Goal: Information Seeking & Learning: Learn about a topic

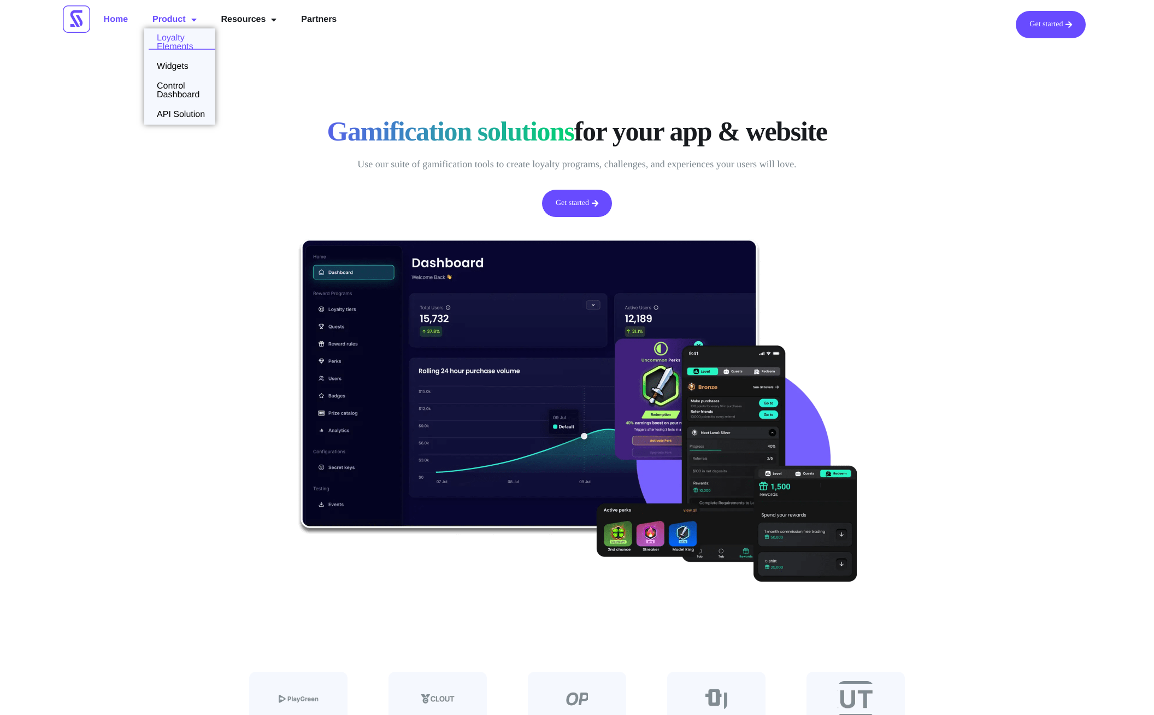
click at [176, 44] on link "Loyalty Elements" at bounding box center [179, 42] width 71 height 17
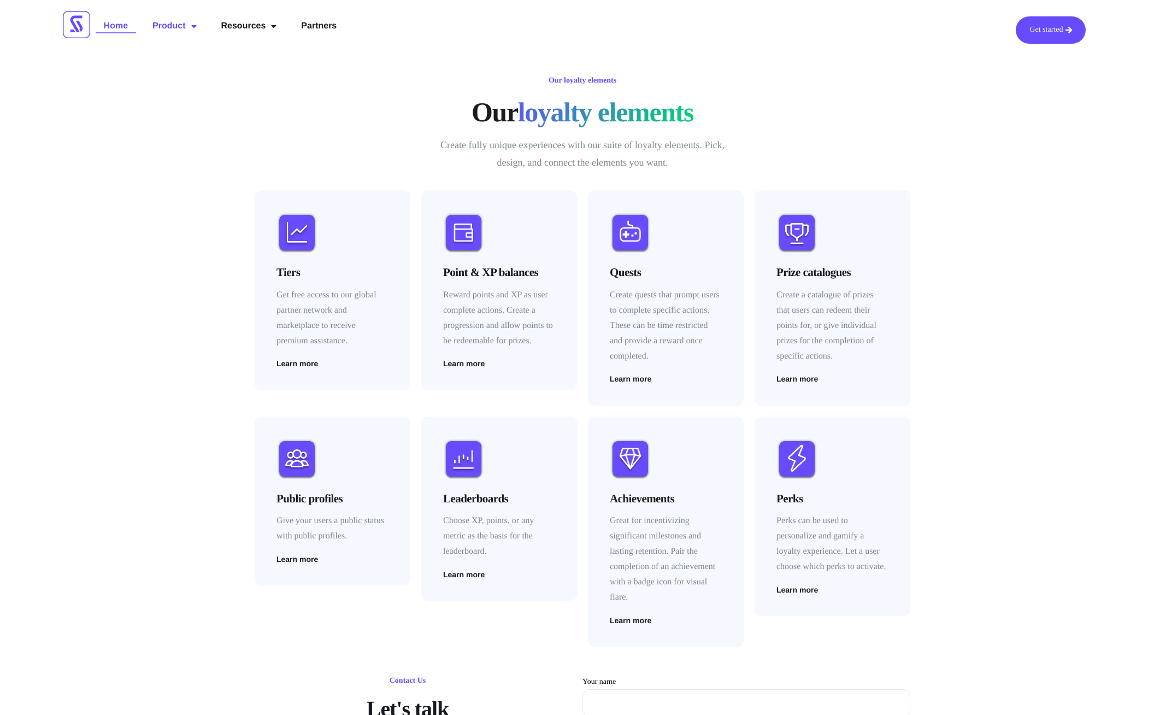
click at [118, 26] on link "Home" at bounding box center [116, 26] width 40 height 20
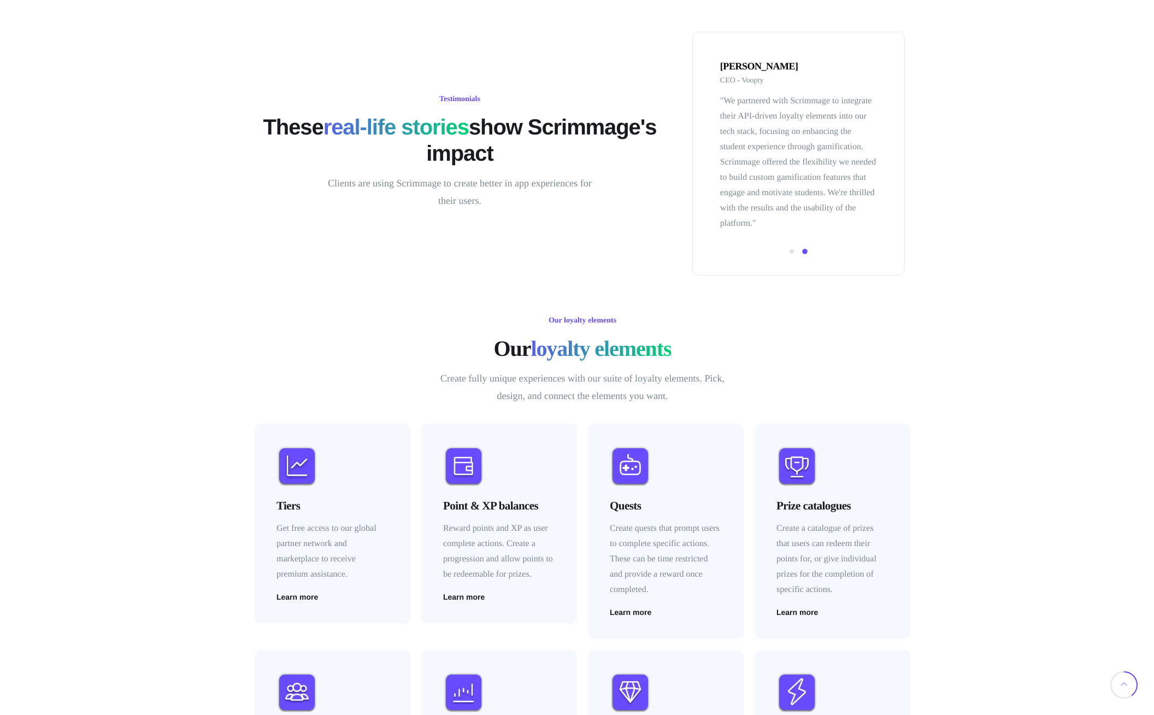
scroll to position [1176, 0]
